Goal: Navigation & Orientation: Find specific page/section

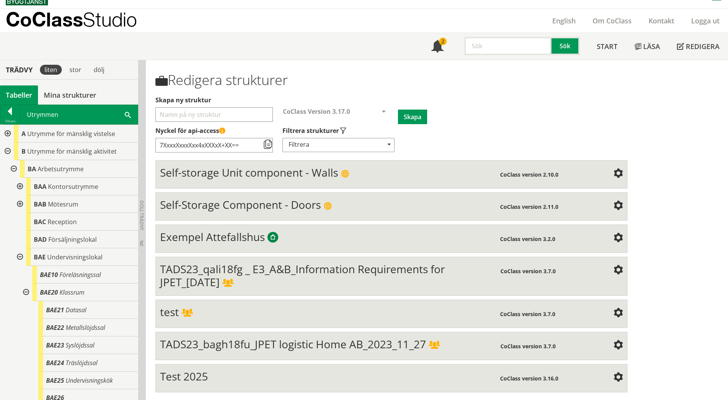
scroll to position [1085, 0]
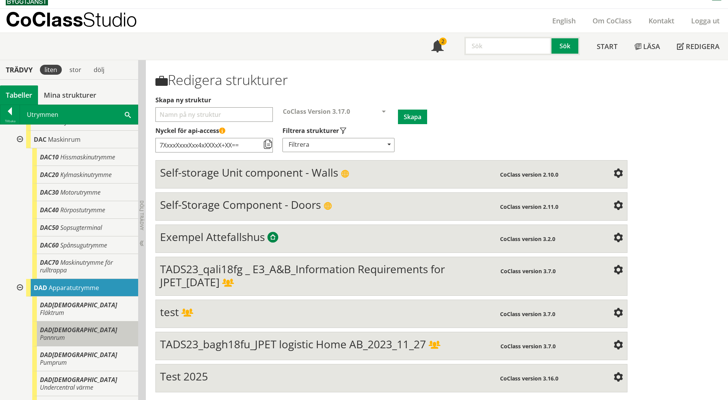
click at [50, 326] on span "DAD[DEMOGRAPHIC_DATA]" at bounding box center [78, 330] width 77 height 8
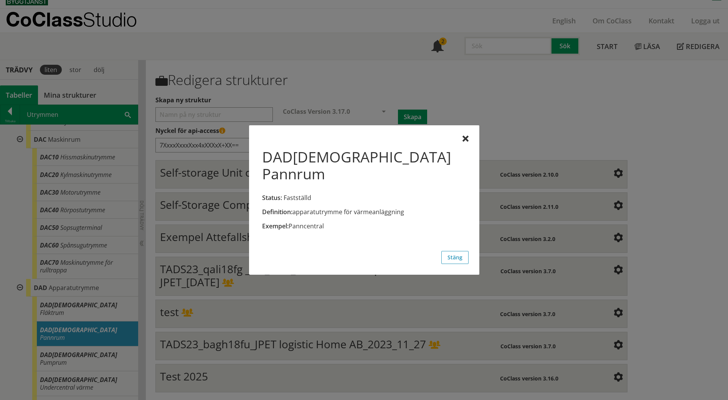
click at [63, 331] on div at bounding box center [364, 200] width 728 height 400
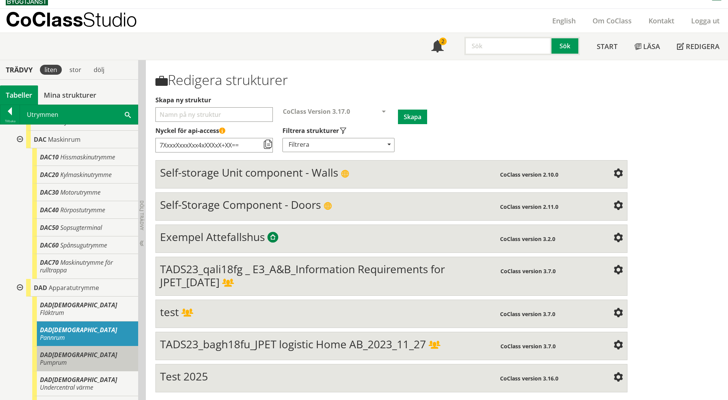
click at [61, 347] on div "DAD[DEMOGRAPHIC_DATA] Pumprum" at bounding box center [85, 359] width 106 height 25
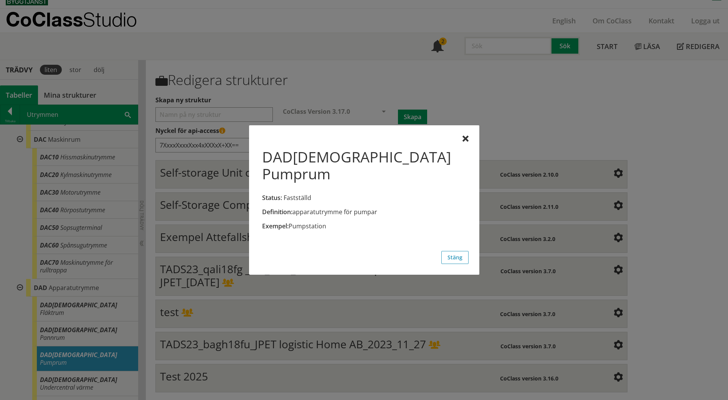
click at [64, 352] on div at bounding box center [364, 200] width 728 height 400
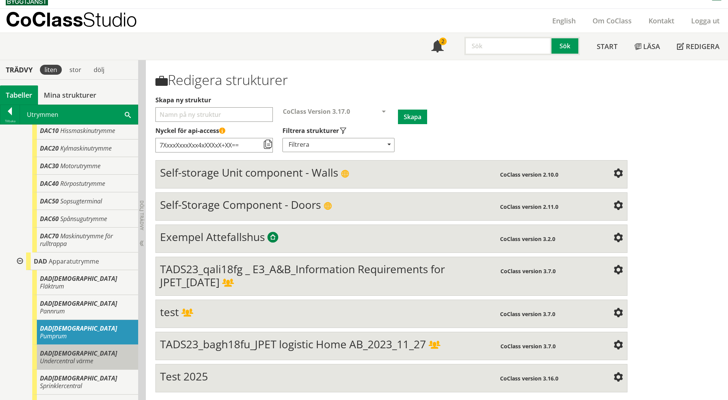
scroll to position [1123, 0]
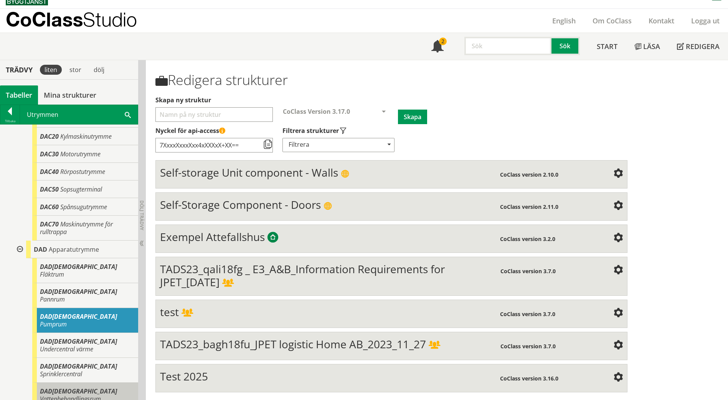
click at [84, 395] on span "Vattenbehandlingsrum" at bounding box center [70, 399] width 61 height 8
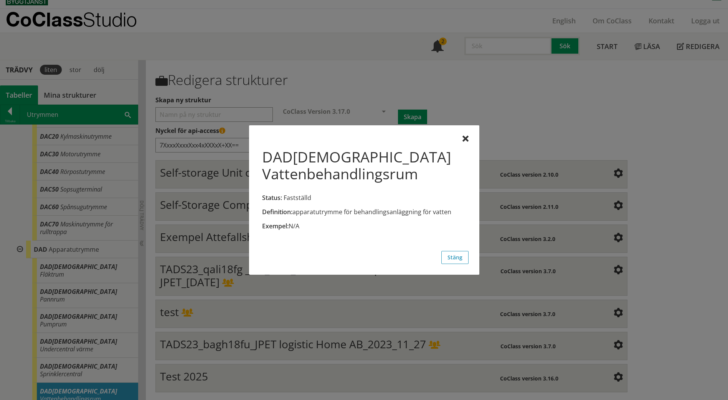
click at [86, 332] on div at bounding box center [364, 200] width 728 height 400
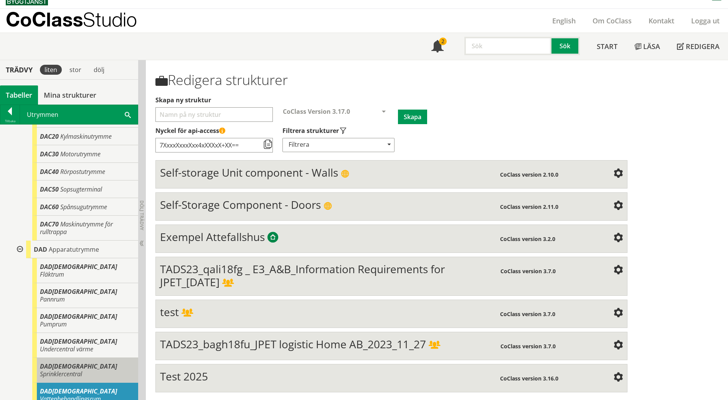
click at [82, 370] on span "Sprinklercentral" at bounding box center [61, 374] width 42 height 8
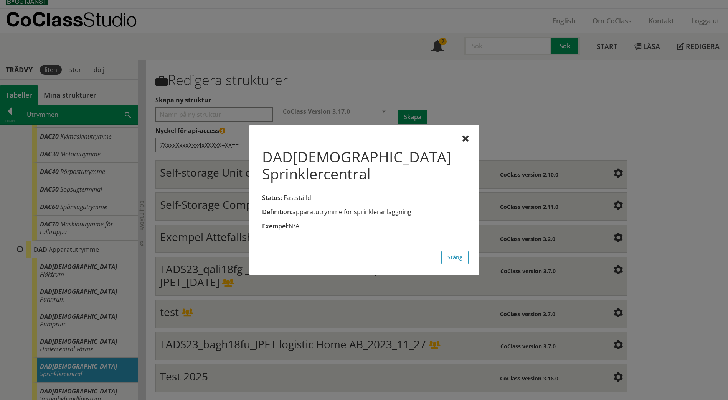
click at [76, 369] on div at bounding box center [364, 200] width 728 height 400
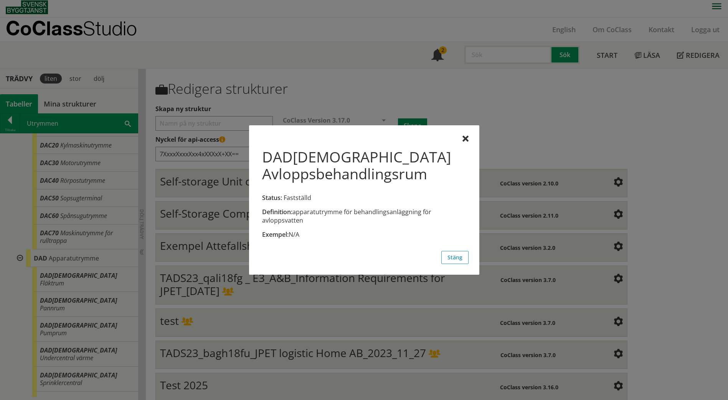
scroll to position [0, 0]
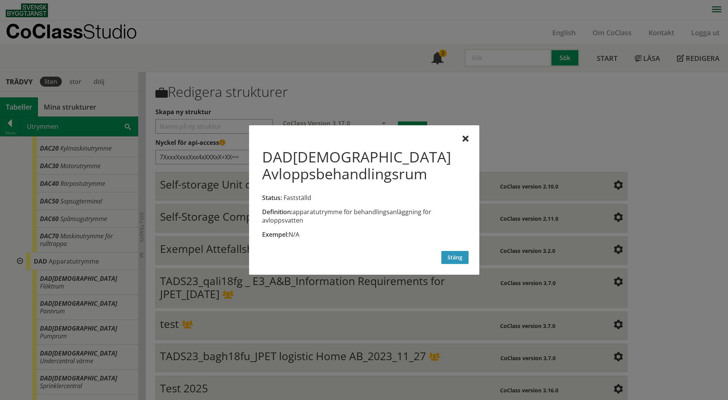
click at [459, 262] on button "Stäng" at bounding box center [454, 257] width 27 height 13
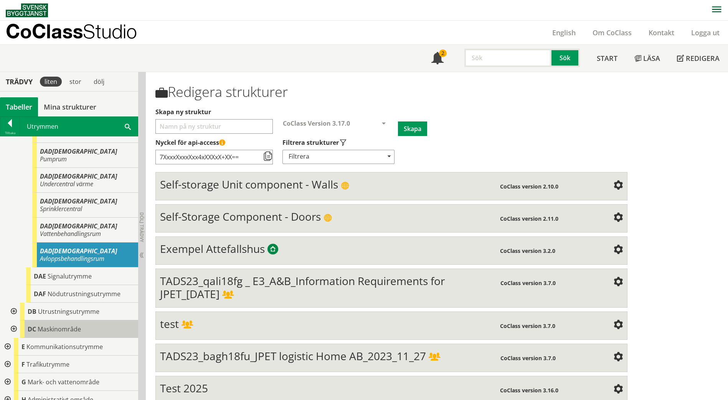
scroll to position [1304, 0]
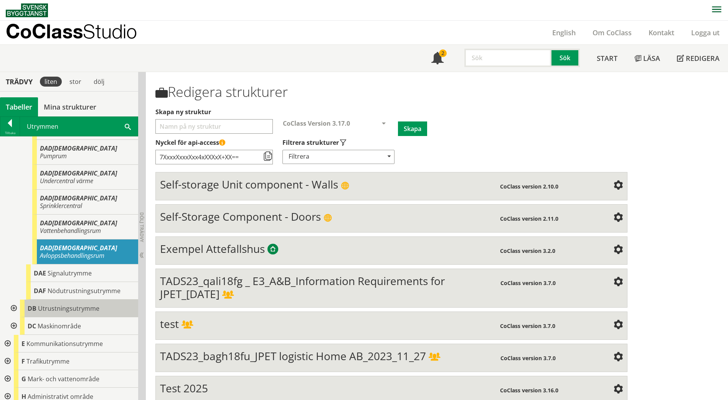
click at [85, 305] on span "Utrustningsutrymme" at bounding box center [68, 309] width 61 height 8
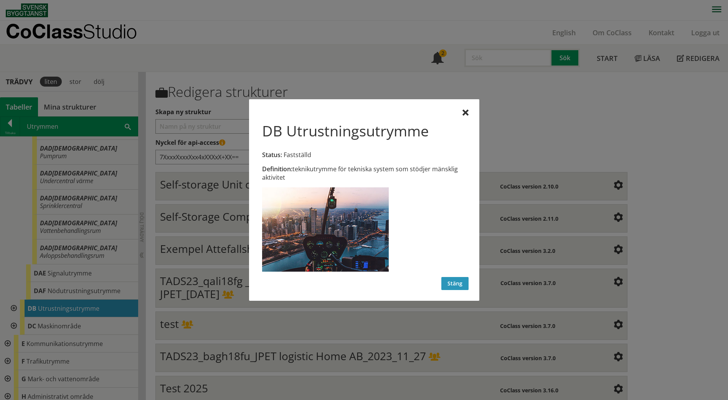
click at [446, 285] on button "Stäng" at bounding box center [454, 283] width 27 height 13
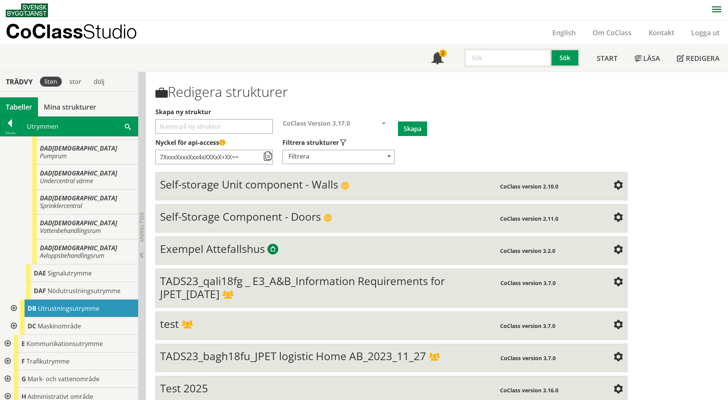
click at [13, 300] on div at bounding box center [13, 309] width 14 height 18
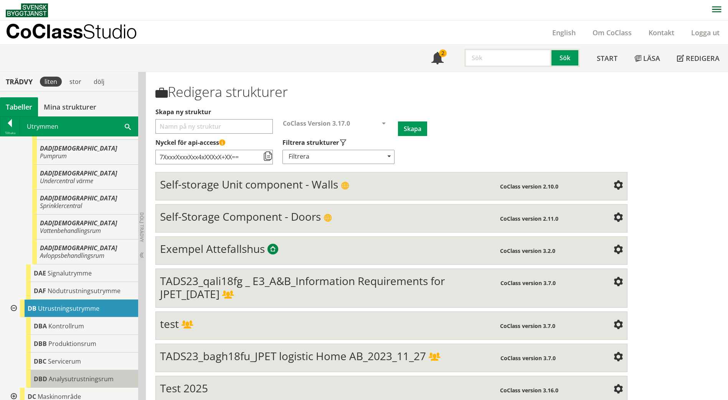
click at [102, 375] on span "Analysutrustningsrum" at bounding box center [81, 379] width 65 height 8
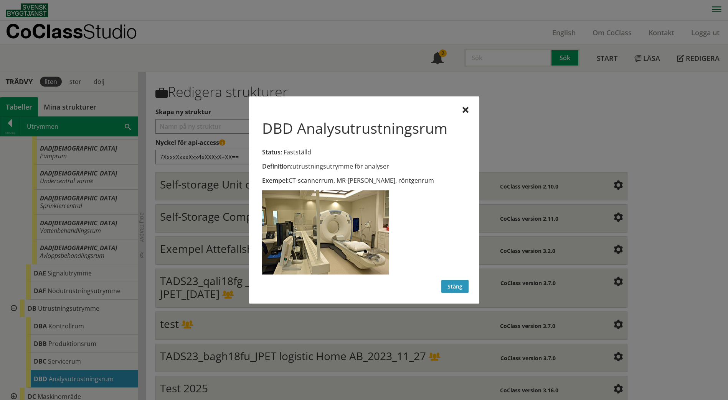
click at [468, 288] on button "Stäng" at bounding box center [454, 286] width 27 height 13
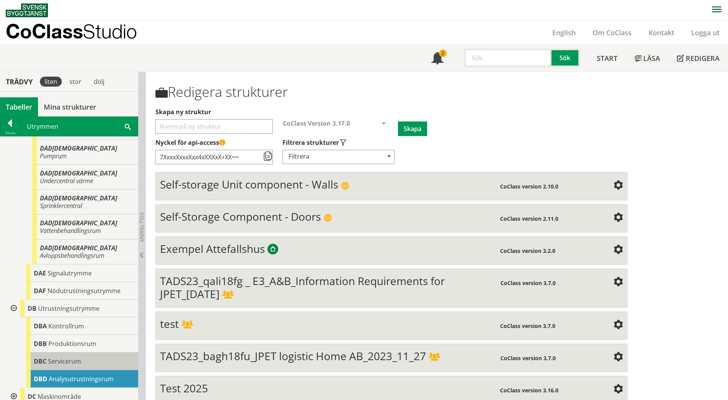
click at [81, 353] on div "DBC Servicerum" at bounding box center [82, 362] width 112 height 18
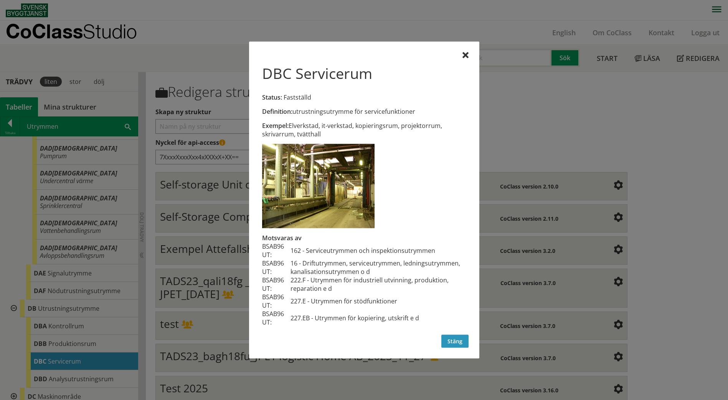
click at [449, 338] on button "Stäng" at bounding box center [454, 341] width 27 height 13
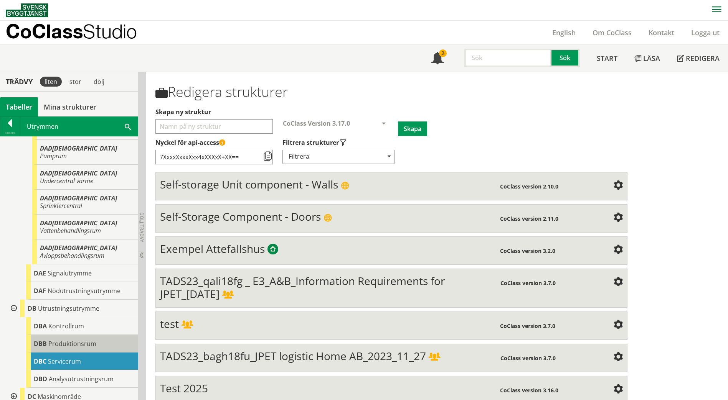
click at [80, 340] on span "Produktionsrum" at bounding box center [72, 344] width 48 height 8
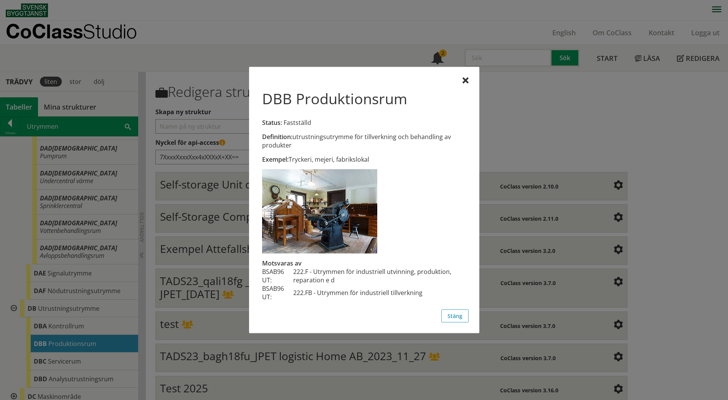
drag, startPoint x: 456, startPoint y: 319, endPoint x: 437, endPoint y: 321, distance: 19.6
click at [455, 320] on button "Stäng" at bounding box center [454, 316] width 27 height 13
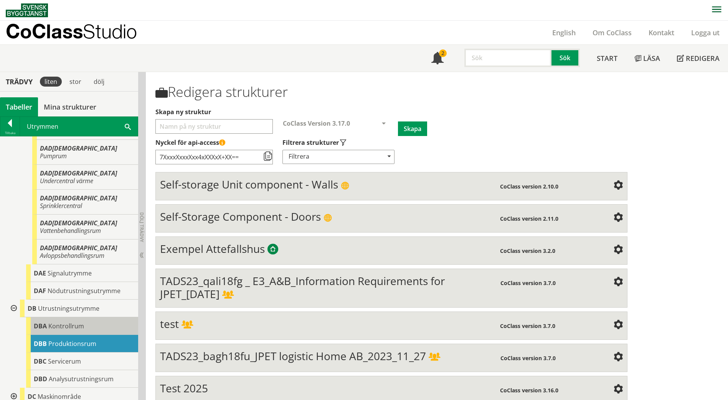
click at [81, 318] on div "DBA Kontrollrum" at bounding box center [82, 327] width 112 height 18
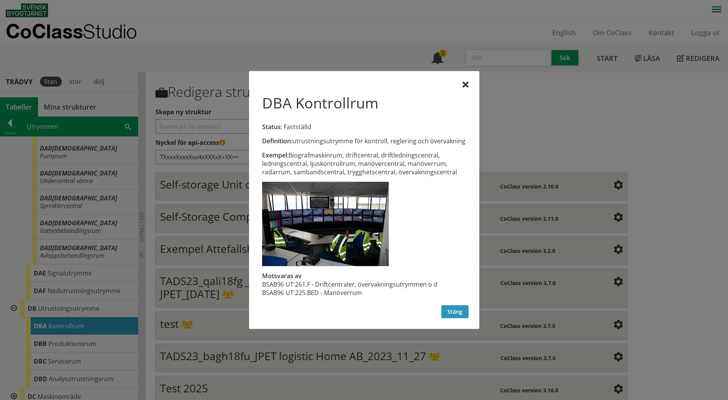
click at [448, 308] on button "Stäng" at bounding box center [454, 312] width 27 height 13
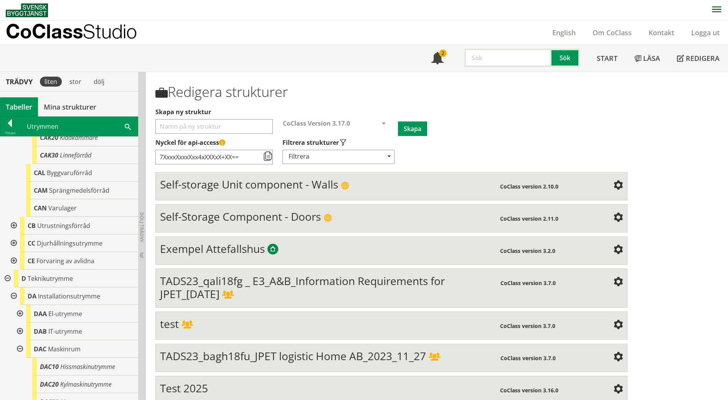
scroll to position [876, 0]
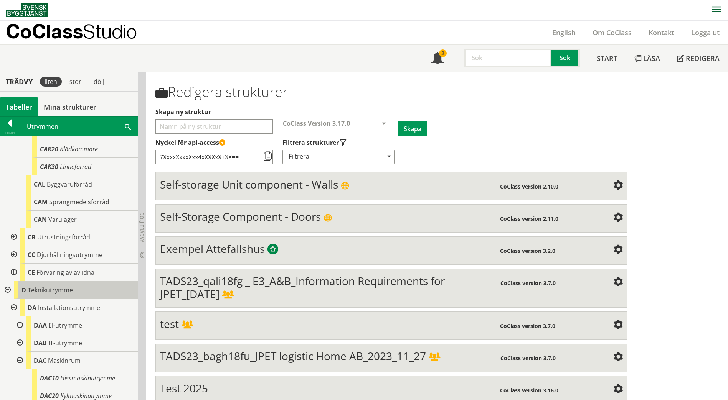
click at [59, 286] on span "Teknikutrymme" at bounding box center [50, 290] width 45 height 8
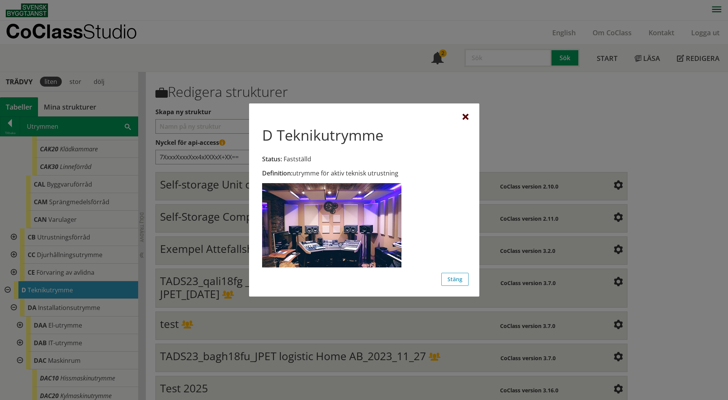
click at [464, 119] on div at bounding box center [465, 117] width 6 height 6
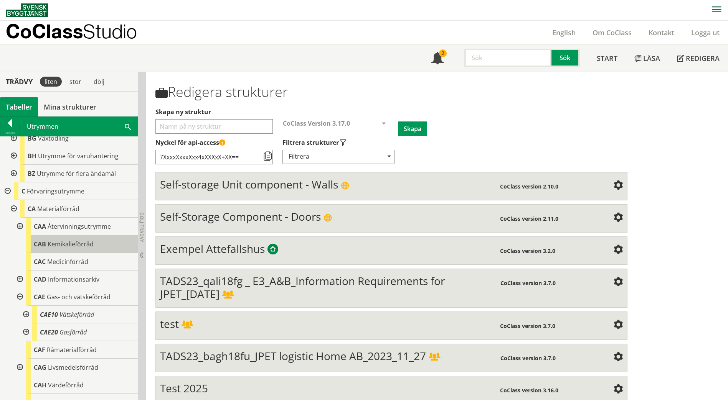
scroll to position [530, 0]
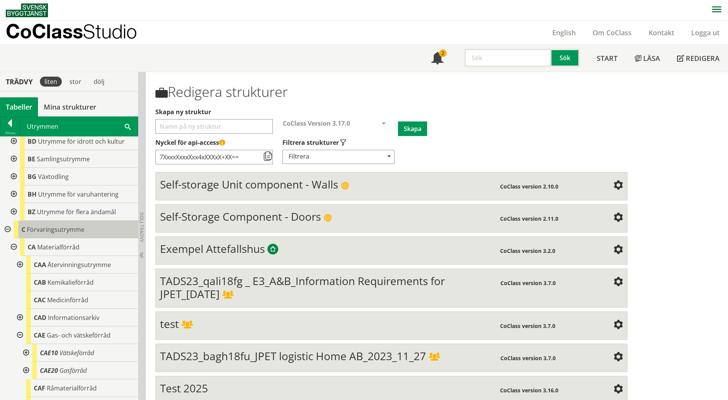
click at [70, 226] on span "Förvaringsutrymme" at bounding box center [56, 230] width 58 height 8
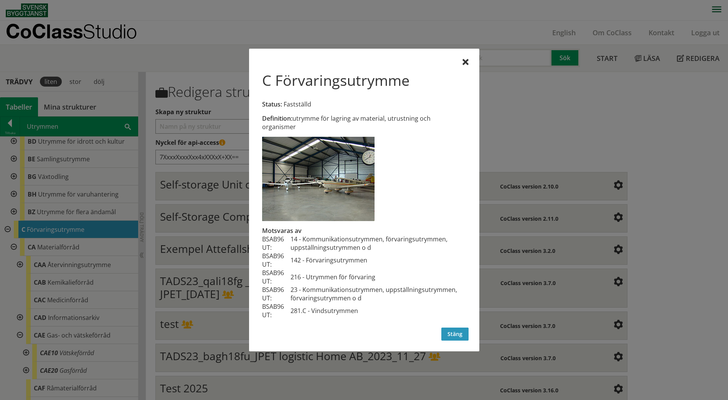
click at [448, 330] on button "Stäng" at bounding box center [454, 334] width 27 height 13
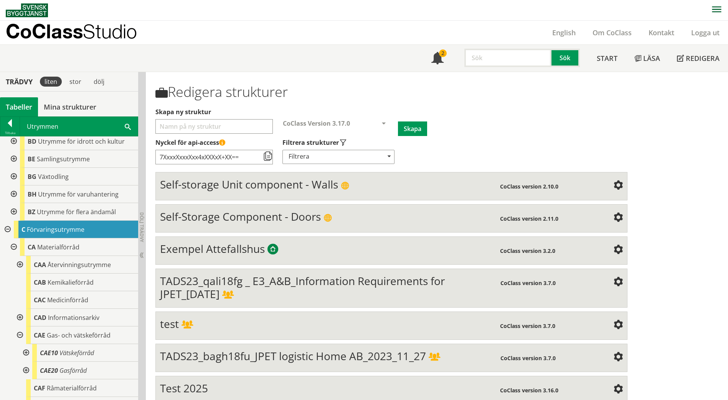
click at [19, 258] on div at bounding box center [19, 265] width 14 height 18
click at [20, 310] on div at bounding box center [19, 318] width 14 height 18
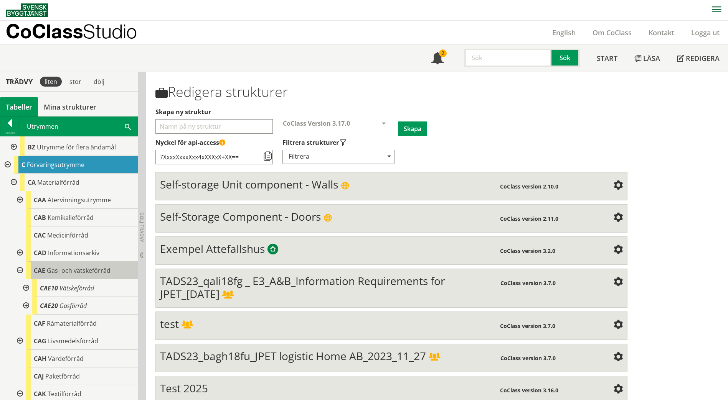
scroll to position [607, 0]
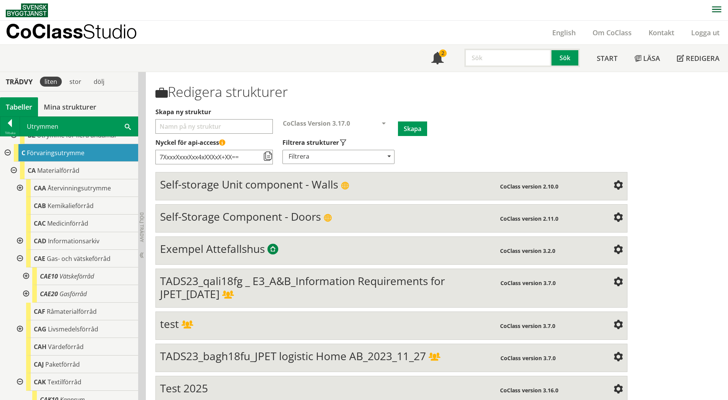
click at [18, 250] on div at bounding box center [19, 259] width 14 height 18
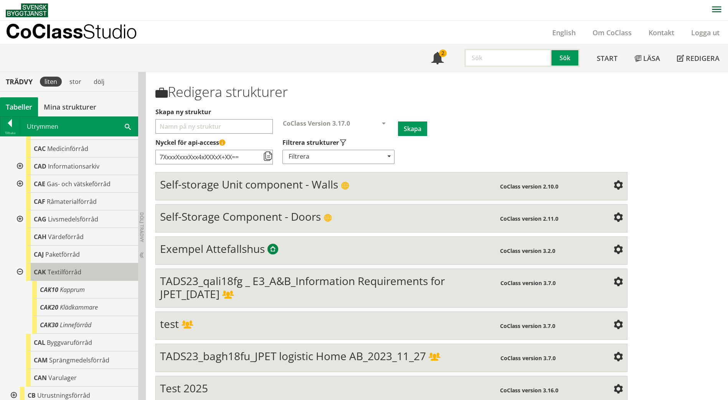
scroll to position [684, 0]
click at [17, 264] on div at bounding box center [19, 271] width 14 height 18
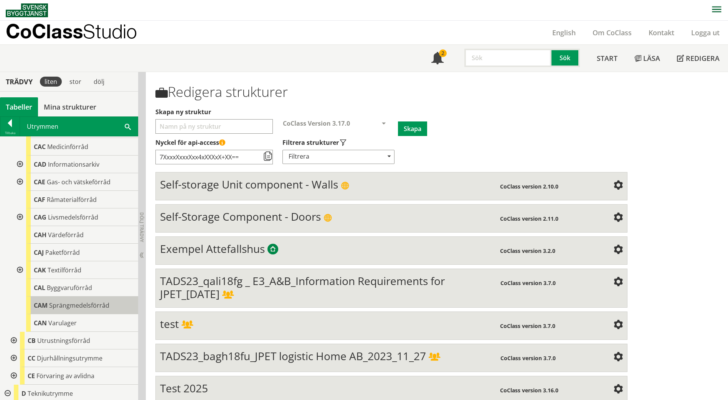
click at [101, 305] on div "CAM Sprängmedelsförråd" at bounding box center [82, 306] width 112 height 18
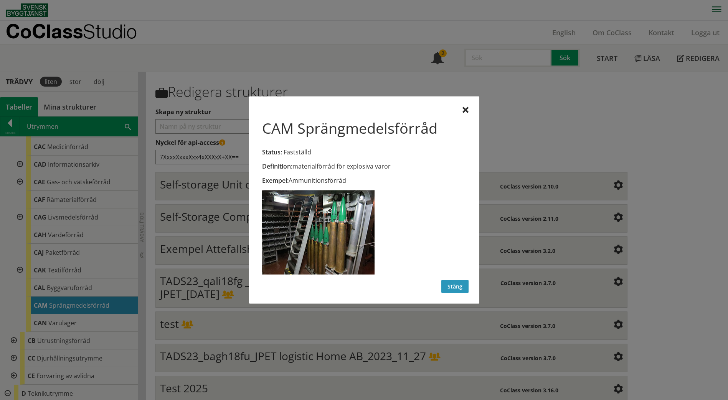
click at [456, 292] on button "Stäng" at bounding box center [454, 286] width 27 height 13
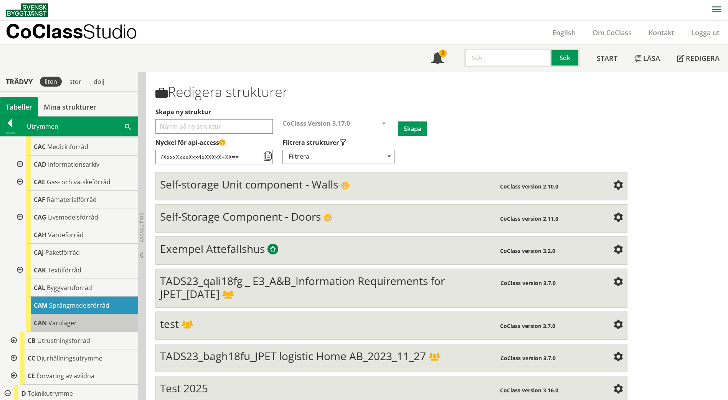
click at [53, 319] on span "Varulager" at bounding box center [62, 323] width 28 height 8
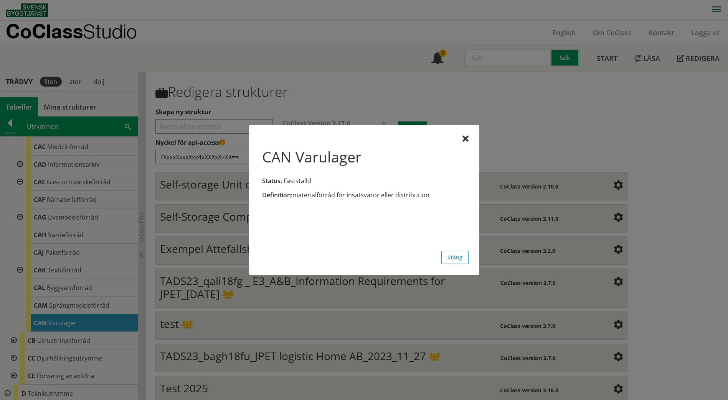
drag, startPoint x: 431, startPoint y: 196, endPoint x: 372, endPoint y: 199, distance: 59.5
click at [372, 199] on div "Definition: materialförråd för insatsvaror eller distribution" at bounding box center [364, 195] width 204 height 8
click at [449, 253] on button "Stäng" at bounding box center [454, 257] width 27 height 13
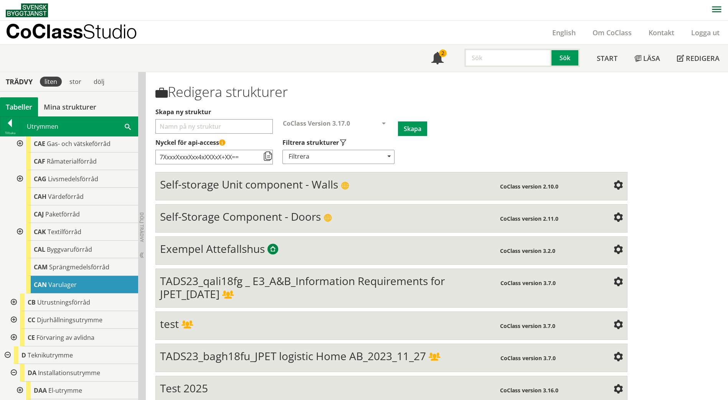
scroll to position [761, 0]
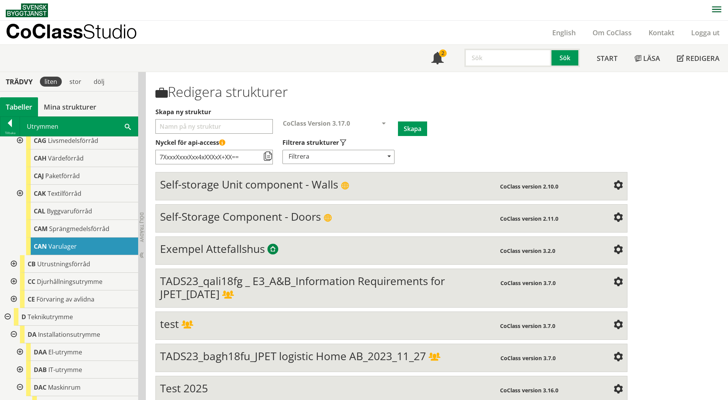
click at [15, 257] on div at bounding box center [13, 264] width 14 height 18
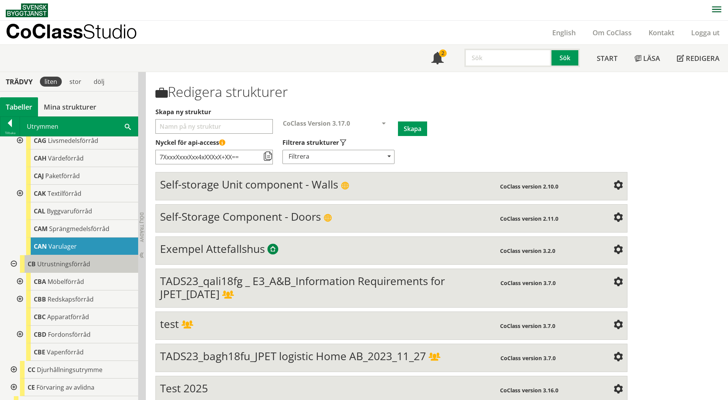
click at [56, 261] on div "CB Utrustningsförråd" at bounding box center [79, 264] width 118 height 18
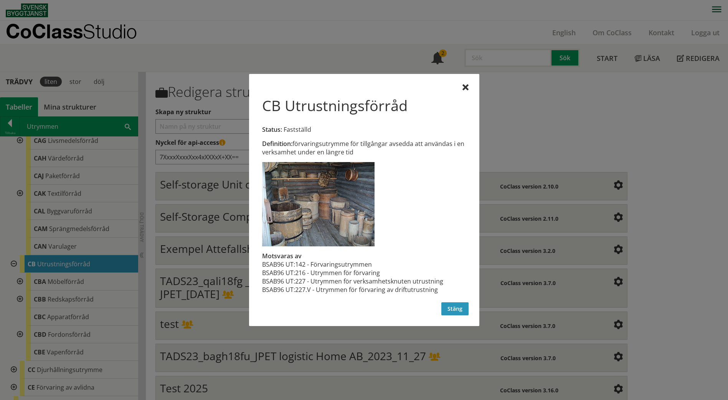
click at [457, 311] on button "Stäng" at bounding box center [454, 309] width 27 height 13
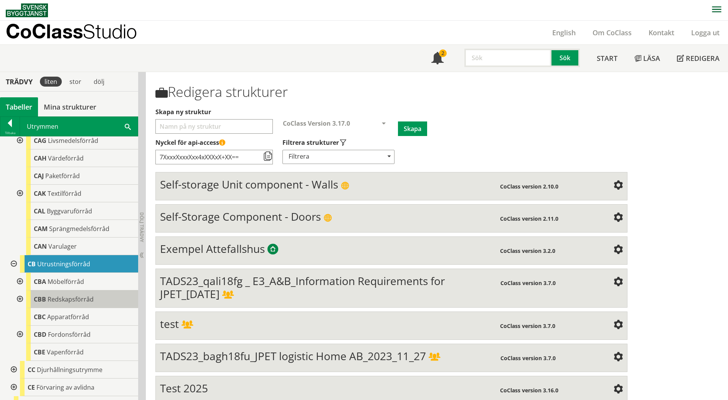
click at [52, 295] on span "Redskapsförråd" at bounding box center [71, 299] width 46 height 8
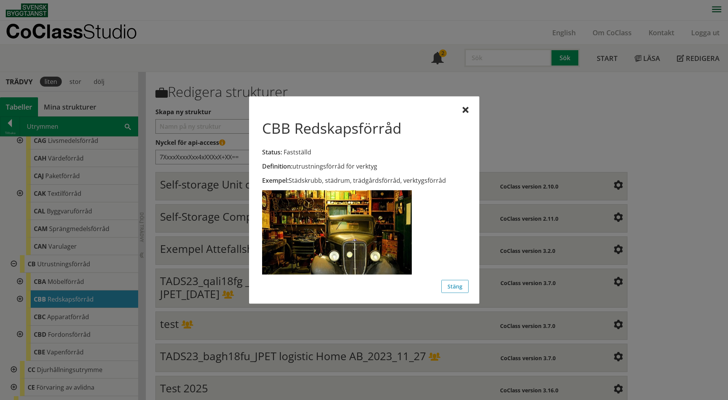
click at [18, 291] on div at bounding box center [364, 200] width 728 height 400
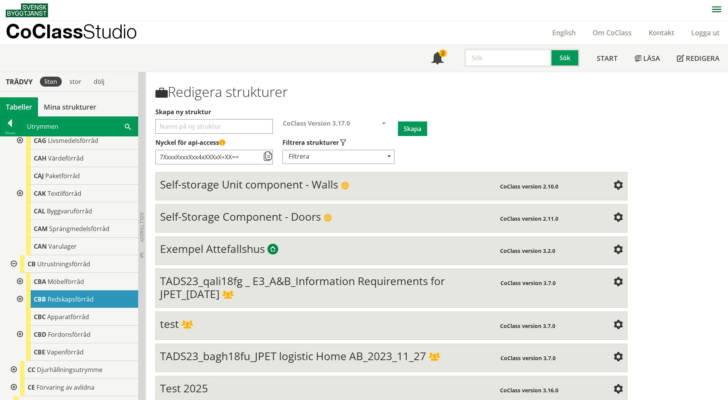
click at [16, 292] on div at bounding box center [19, 300] width 14 height 18
